Goal: Navigation & Orientation: Find specific page/section

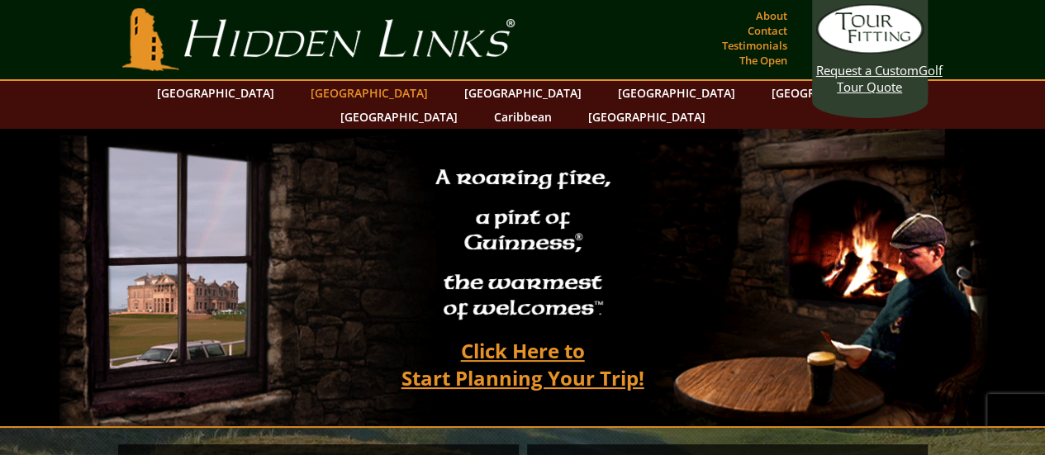
click at [345, 89] on link "[GEOGRAPHIC_DATA]" at bounding box center [369, 93] width 134 height 24
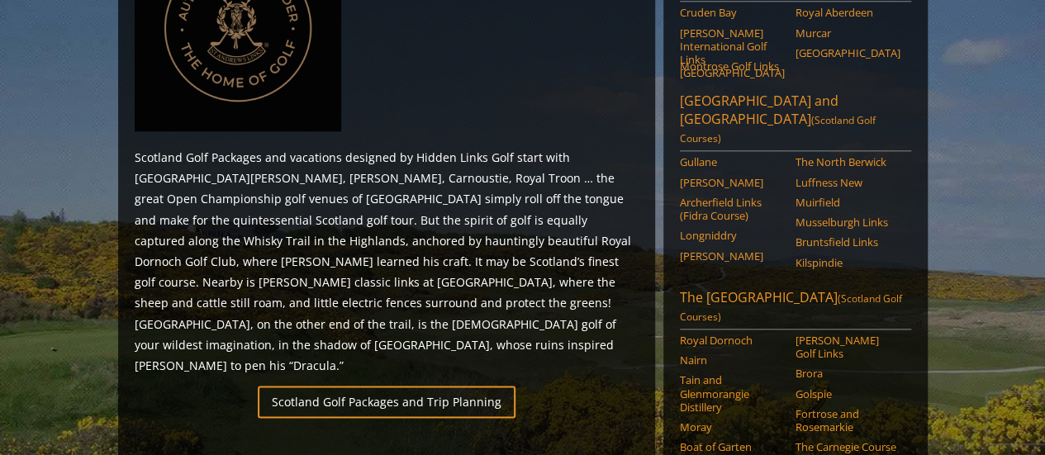
scroll to position [1227, 0]
